Goal: Obtain resource: Download file/media

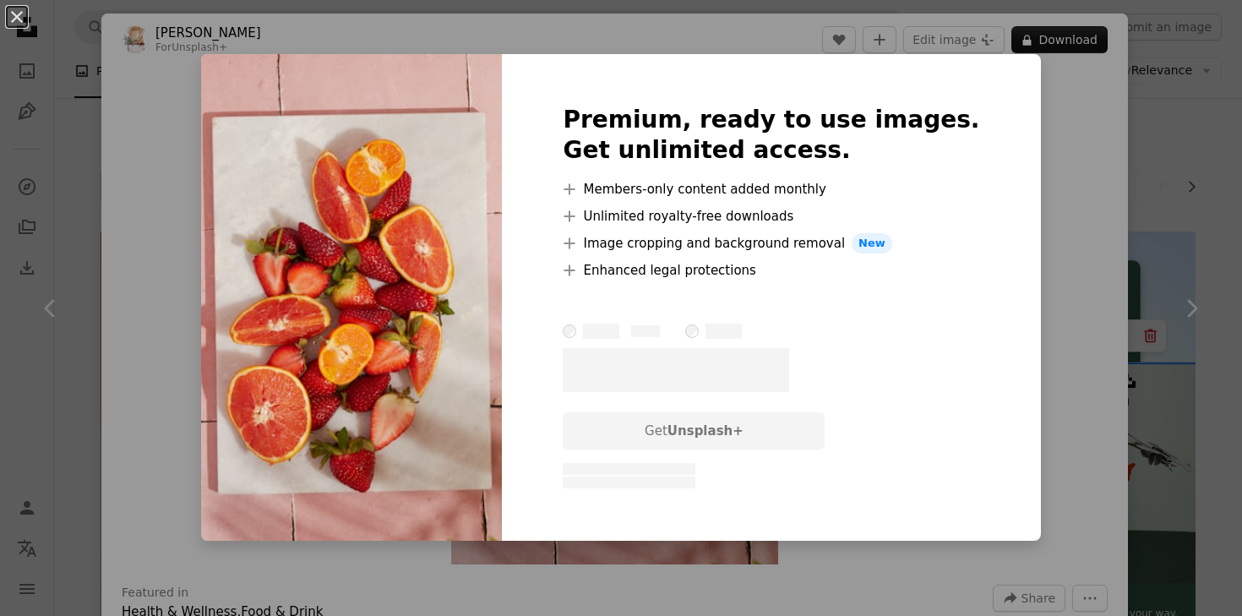
scroll to position [1839, 0]
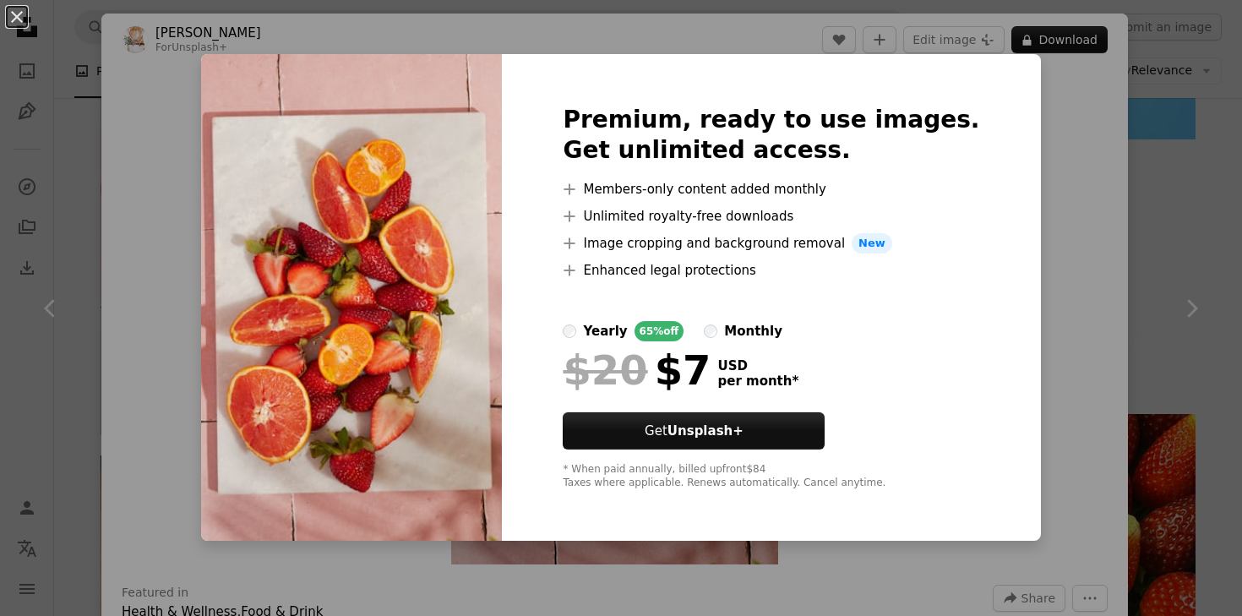
click at [1181, 166] on div "An X shape Premium, ready to use images. Get unlimited access. A plus sign Memb…" at bounding box center [621, 308] width 1242 height 616
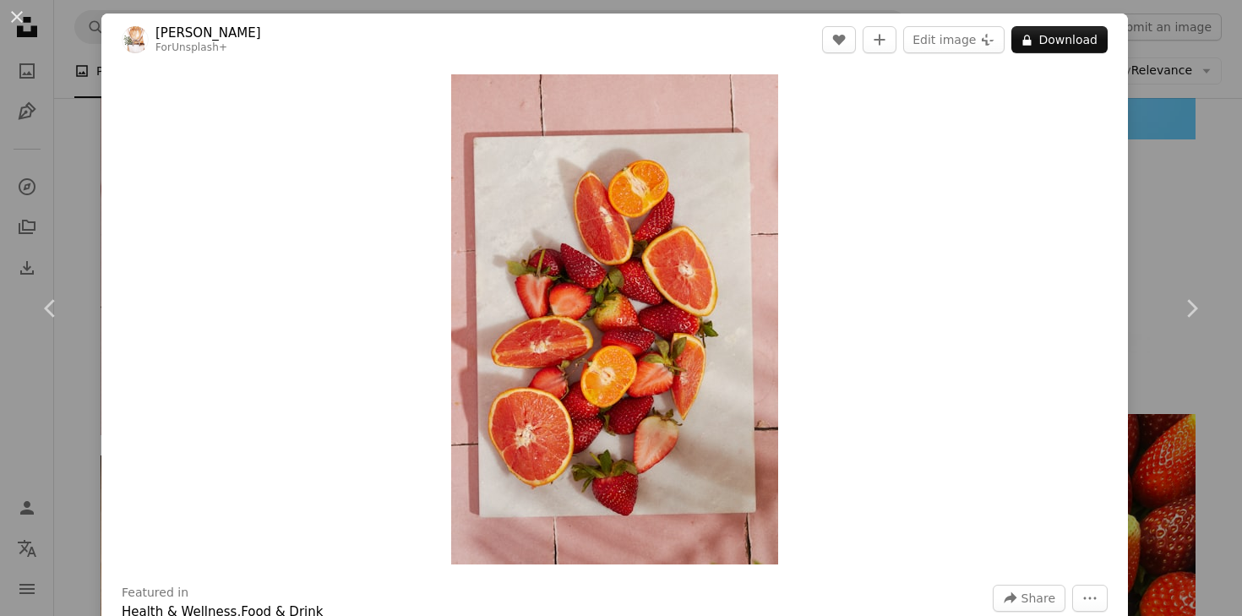
click at [1181, 166] on div "An X shape Chevron left Chevron right [PERSON_NAME] For Unsplash+ A heart A plu…" at bounding box center [621, 308] width 1242 height 616
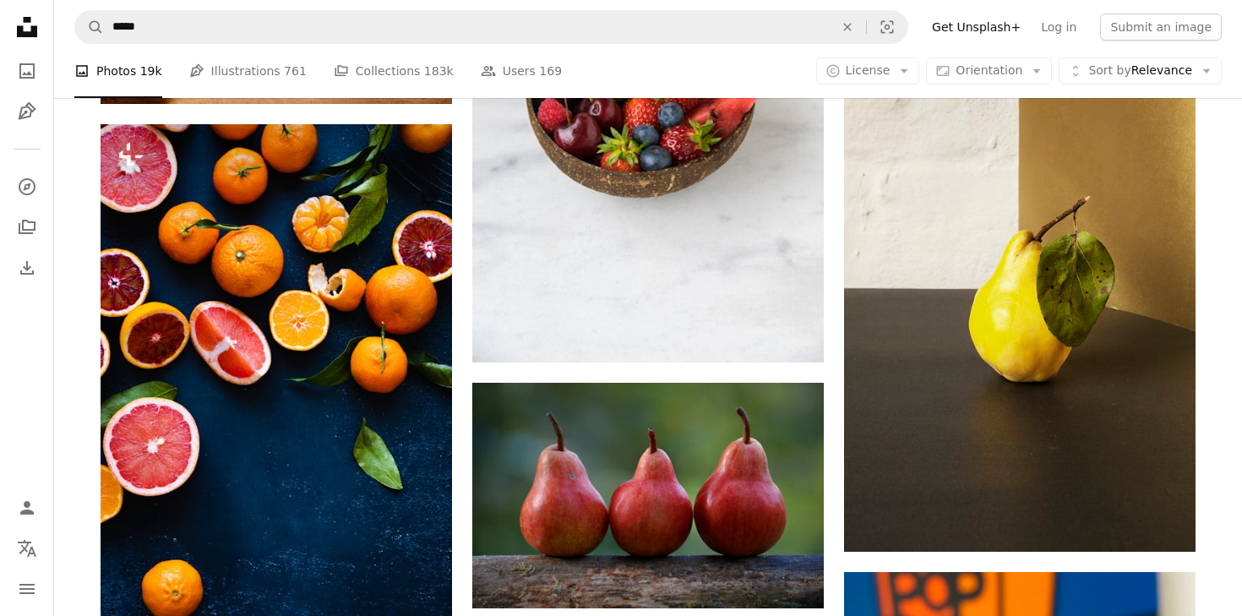
scroll to position [2785, 0]
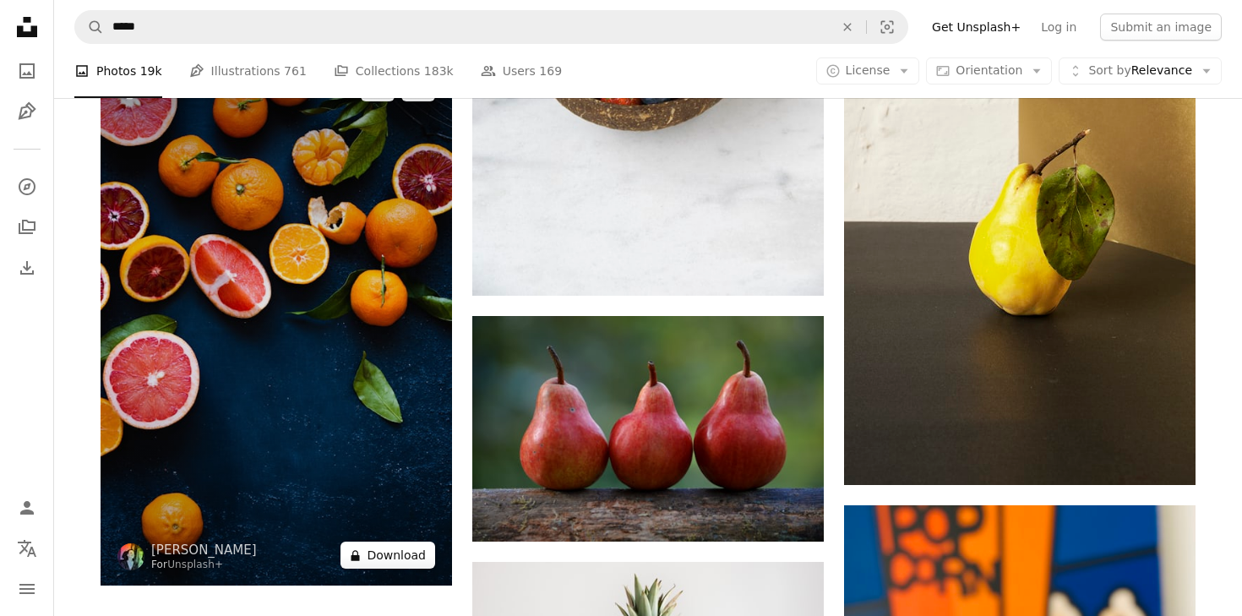
click at [385, 559] on button "A lock Download" at bounding box center [388, 555] width 95 height 27
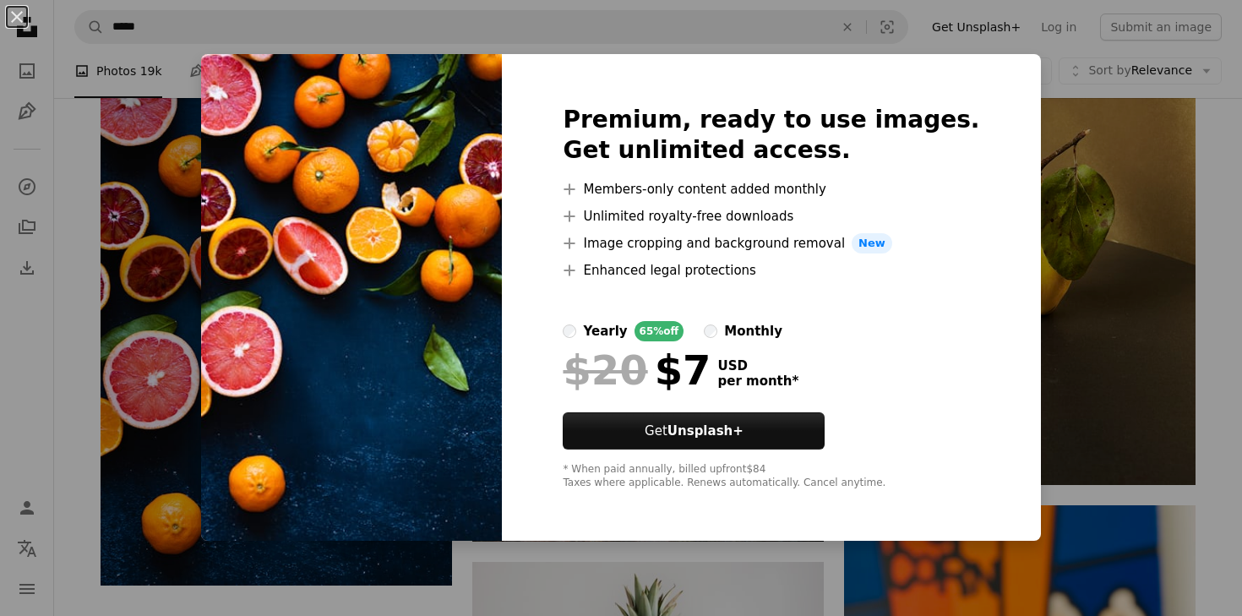
click at [1019, 133] on div "An X shape Premium, ready to use images. Get unlimited access. A plus sign Memb…" at bounding box center [621, 308] width 1242 height 616
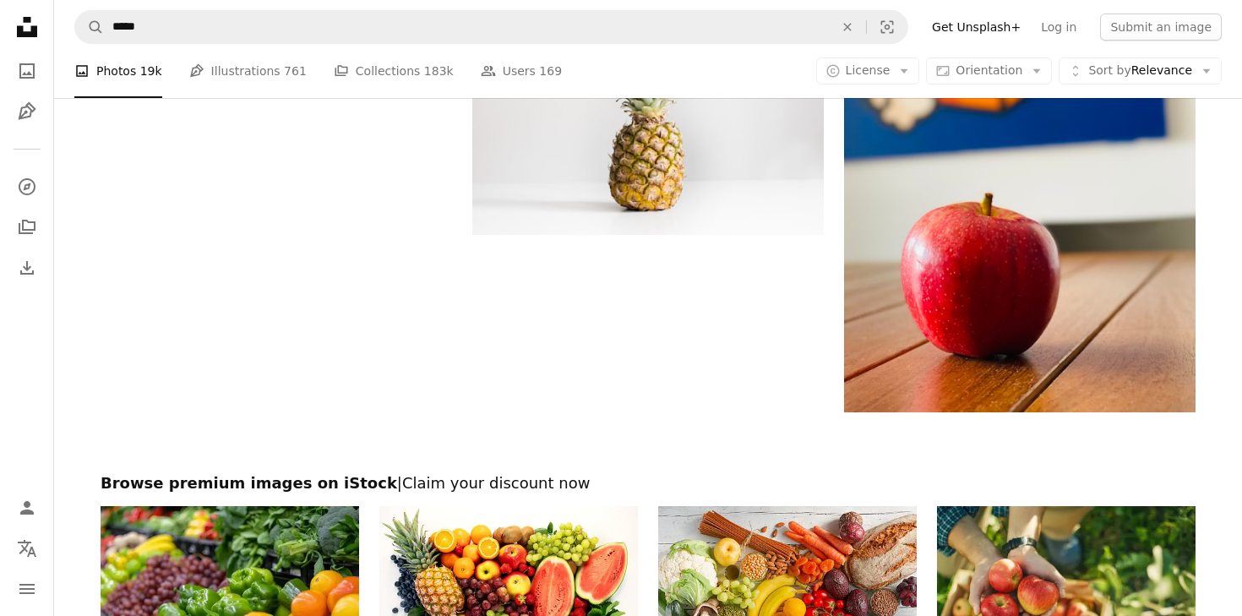
scroll to position [3341, 0]
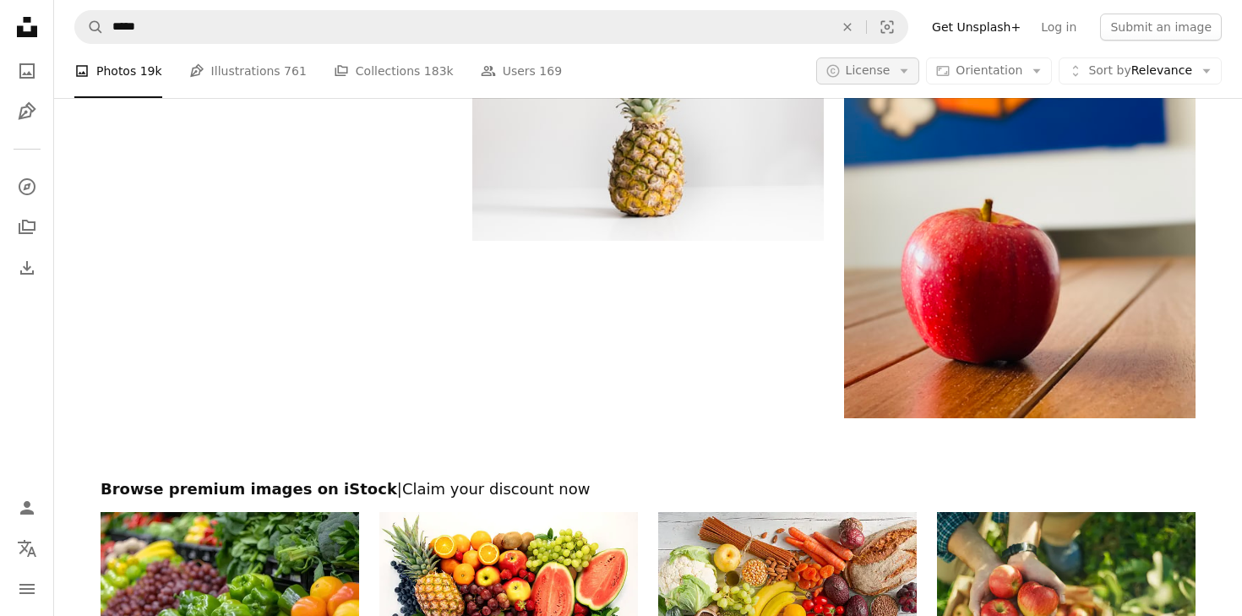
click at [880, 67] on span "License" at bounding box center [868, 70] width 45 height 14
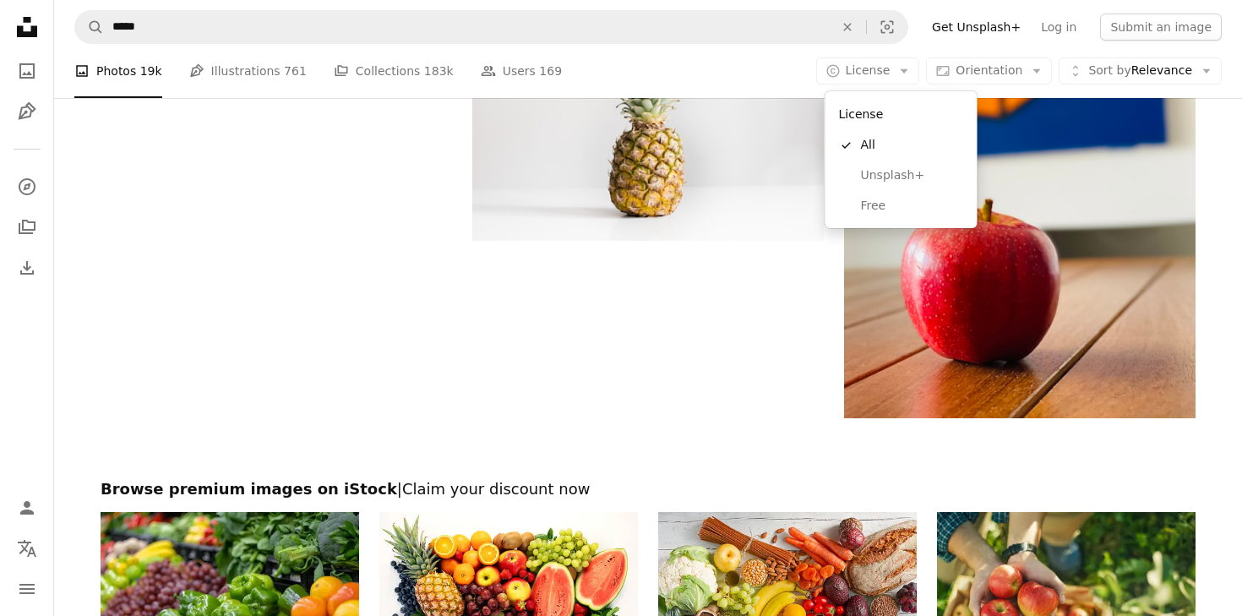
click at [876, 222] on div "License A checkmark All Unsplash+ Free" at bounding box center [902, 159] width 152 height 137
click at [875, 210] on span "Free" at bounding box center [912, 206] width 103 height 17
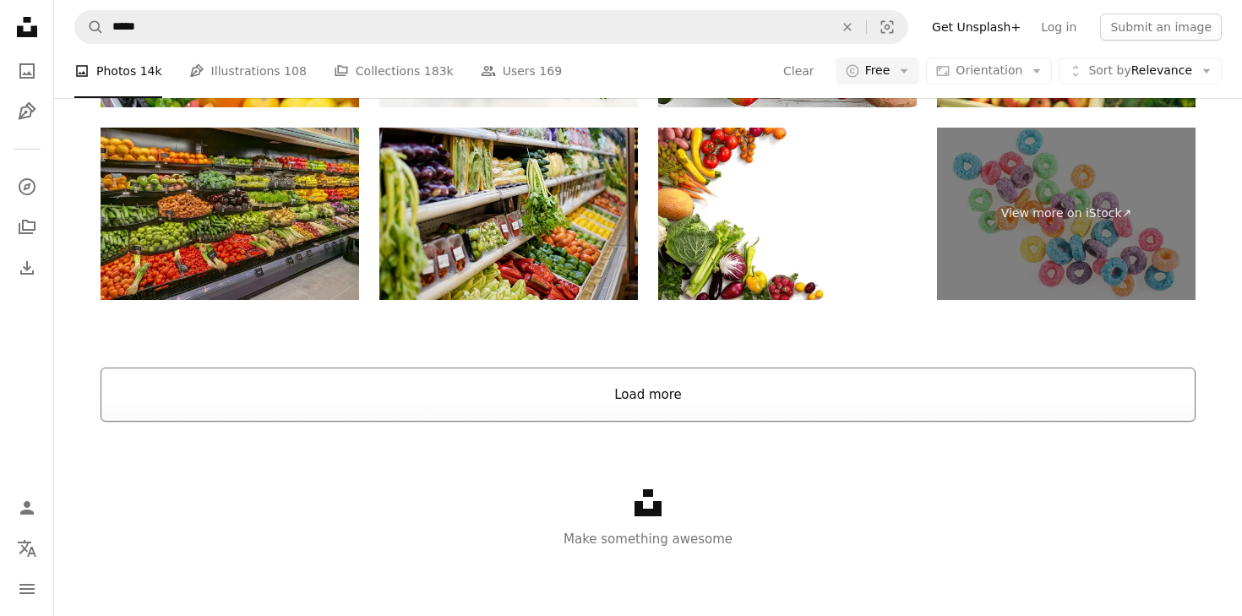
click at [750, 368] on button "Load more" at bounding box center [648, 395] width 1095 height 54
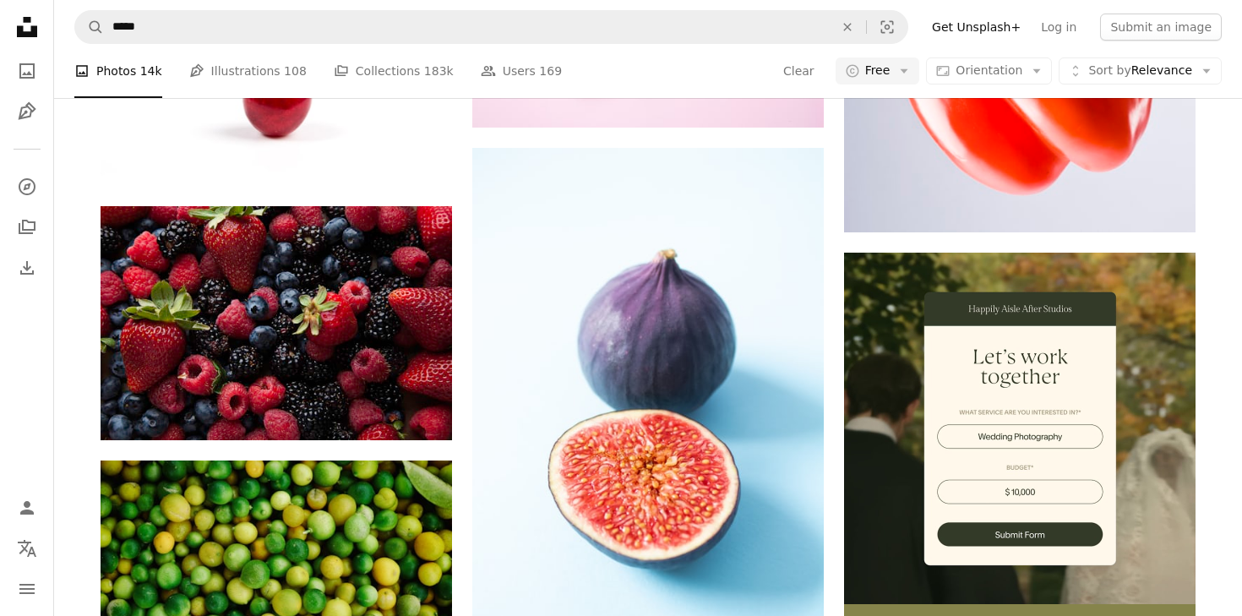
scroll to position [6733, 0]
